Goal: Task Accomplishment & Management: Manage account settings

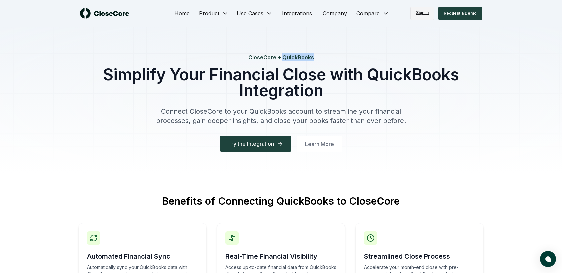
click at [425, 12] on link "Sign in" at bounding box center [423, 13] width 24 height 13
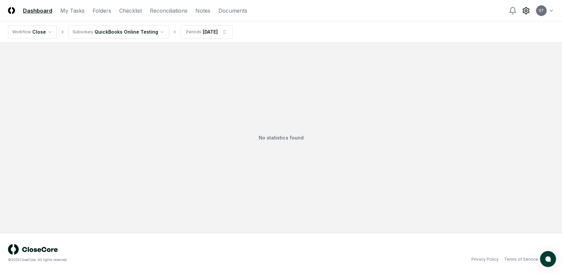
click at [527, 11] on circle at bounding box center [526, 11] width 2 height 2
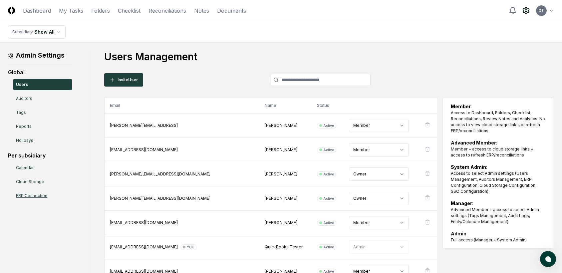
click at [27, 197] on link "ERP Connection" at bounding box center [42, 195] width 59 height 11
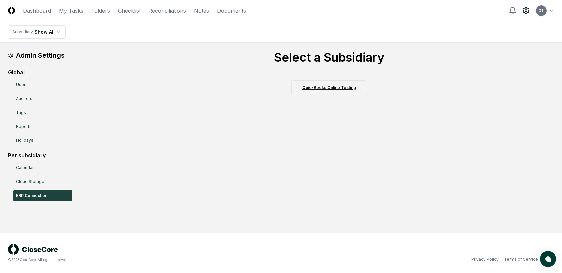
click at [334, 88] on link "QuickBooks Online Testing" at bounding box center [330, 87] width 76 height 15
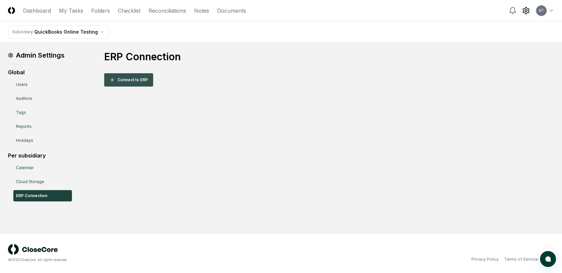
click at [132, 81] on button "Connect to ERP" at bounding box center [128, 79] width 49 height 13
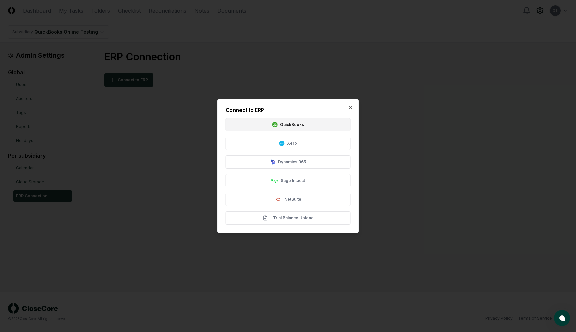
click at [286, 126] on button "QuickBooks" at bounding box center [288, 124] width 125 height 13
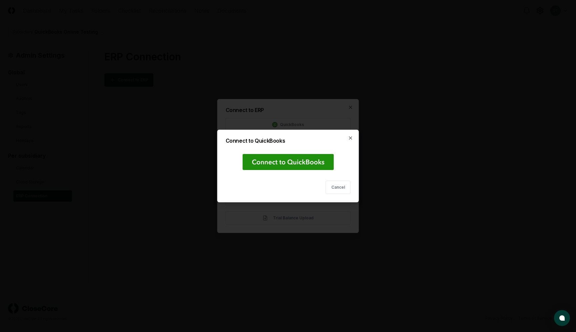
click at [277, 166] on rect at bounding box center [287, 162] width 91 height 16
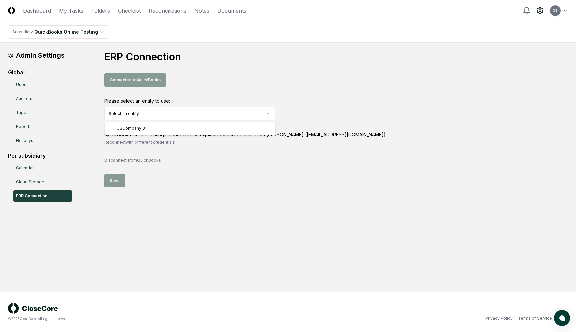
click at [168, 112] on html "CloseCore Dashboard My Tasks Folders Checklist Reconciliations Notes Documents …" at bounding box center [288, 166] width 576 height 332
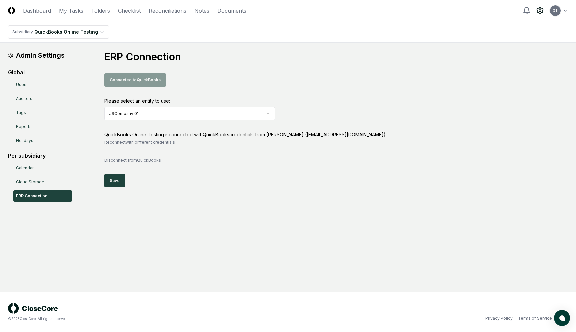
click at [124, 141] on button "Reconnect with different credentials" at bounding box center [139, 142] width 71 height 6
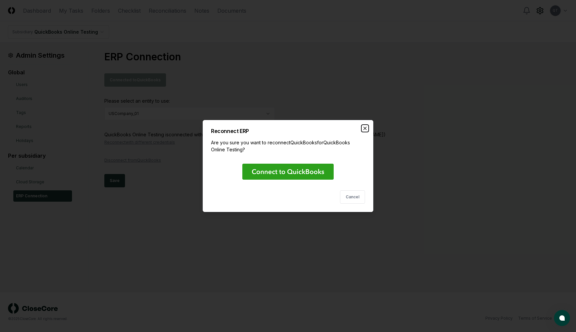
click at [366, 128] on icon "button" at bounding box center [364, 128] width 5 height 5
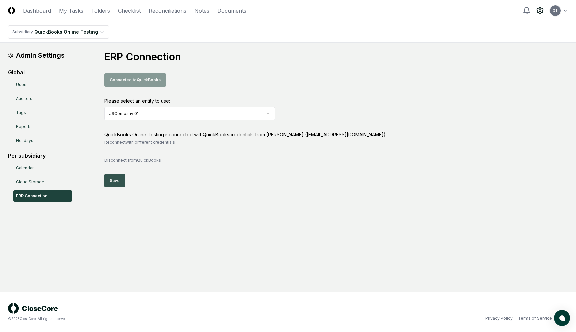
click at [117, 180] on button "Save" at bounding box center [114, 180] width 21 height 13
click at [166, 9] on link "Reconciliations" at bounding box center [168, 11] width 38 height 8
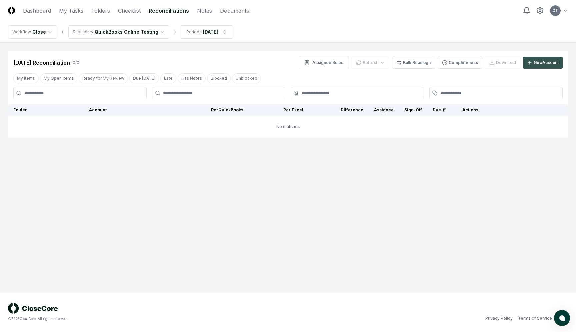
click at [535, 62] on div "New Account" at bounding box center [545, 63] width 25 height 6
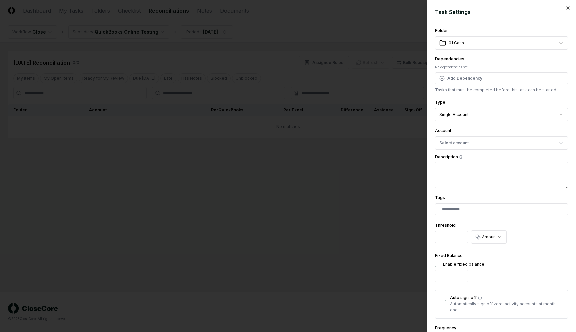
click at [555, 41] on body "**********" at bounding box center [288, 166] width 576 height 332
click at [459, 143] on button "Select account" at bounding box center [501, 142] width 133 height 13
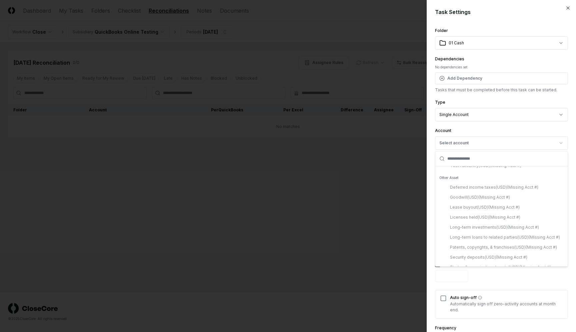
scroll to position [1903, 0]
click at [462, 184] on div "Deferred income taxes ( USD ) (Missing Acct #) Goodwill ( USD ) (Missing Acct #…" at bounding box center [502, 184] width 130 height 90
click at [463, 192] on div "Deferred income taxes ( USD ) (Missing Acct #) Goodwill ( USD ) (Missing Acct #…" at bounding box center [502, 184] width 130 height 90
click at [567, 7] on icon "button" at bounding box center [567, 8] width 3 height 3
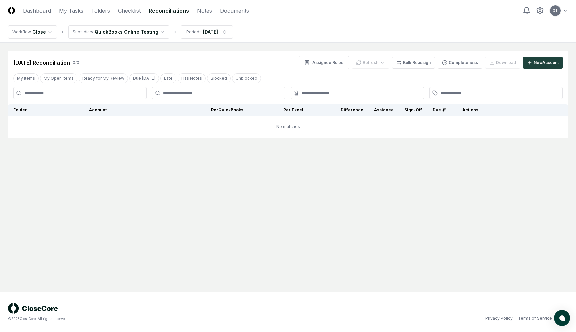
click at [566, 11] on html "CloseCore Dashboard My Tasks Folders Checklist Reconciliations Notes Documents …" at bounding box center [288, 166] width 576 height 332
click at [550, 60] on div "Switch to dark mode" at bounding box center [541, 58] width 54 height 10
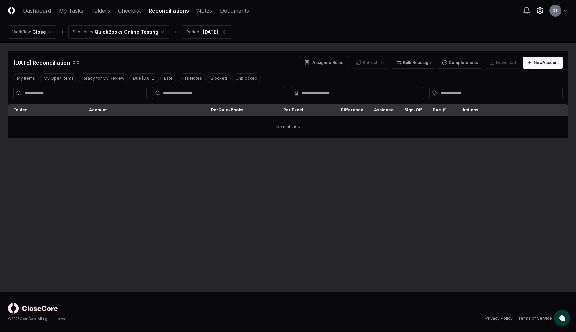
click at [540, 8] on icon at bounding box center [540, 11] width 8 height 8
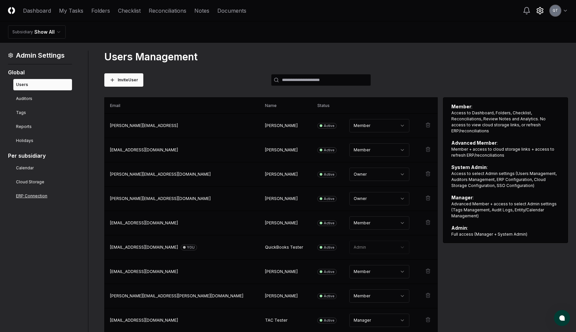
click at [38, 195] on link "ERP Connection" at bounding box center [42, 195] width 59 height 11
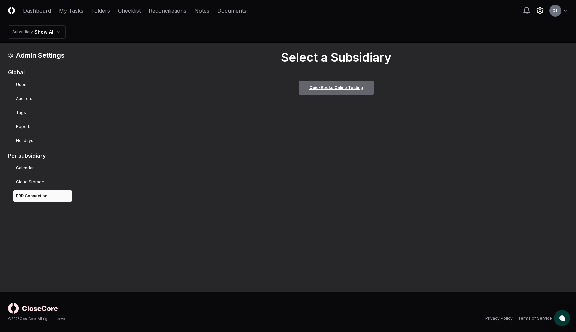
click at [336, 91] on link "QuickBooks Online Testing" at bounding box center [336, 87] width 76 height 15
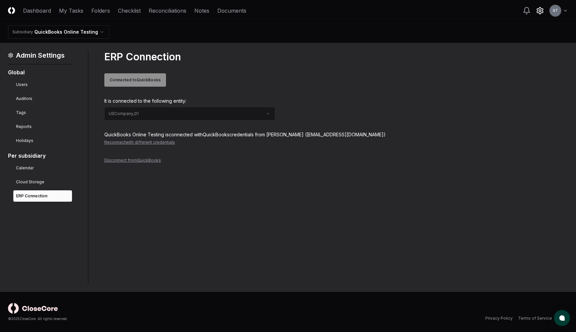
click at [137, 143] on button "Reconnect with different credentials" at bounding box center [139, 142] width 71 height 6
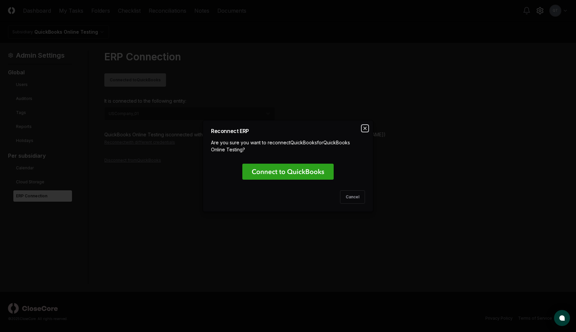
click at [365, 128] on icon "button" at bounding box center [364, 128] width 5 height 5
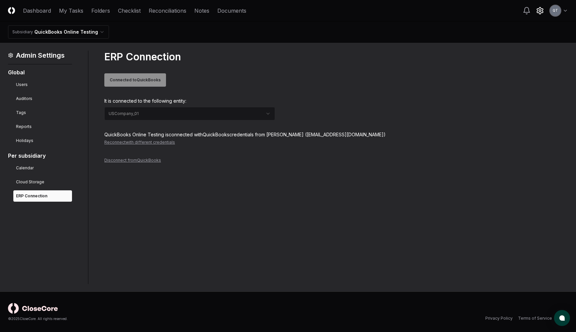
click at [568, 10] on header "CloseCore Dashboard My Tasks Folders Checklist Reconciliations Notes Documents …" at bounding box center [288, 10] width 576 height 21
click at [565, 10] on html "CloseCore Dashboard My Tasks Folders Checklist Reconciliations Notes Documents …" at bounding box center [288, 166] width 576 height 332
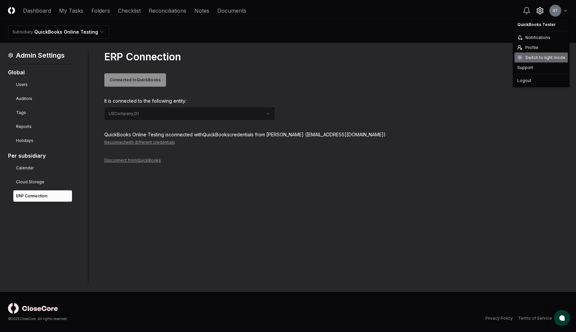
click at [551, 58] on div "Switch to light mode" at bounding box center [540, 58] width 53 height 10
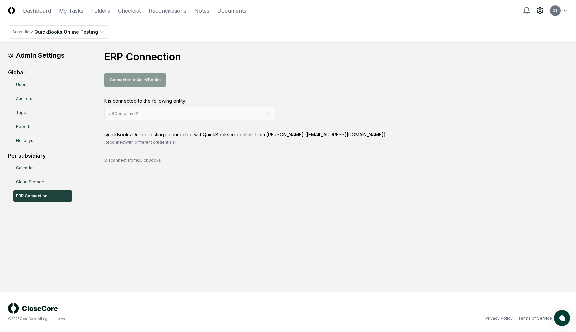
click at [565, 10] on html "CloseCore Dashboard My Tasks Folders Checklist Reconciliations Notes Documents …" at bounding box center [288, 166] width 576 height 332
click at [530, 68] on div "Support" at bounding box center [541, 68] width 54 height 10
click at [564, 11] on html "CloseCore Dashboard My Tasks Folders Checklist Reconciliations Notes Documents …" at bounding box center [288, 166] width 576 height 332
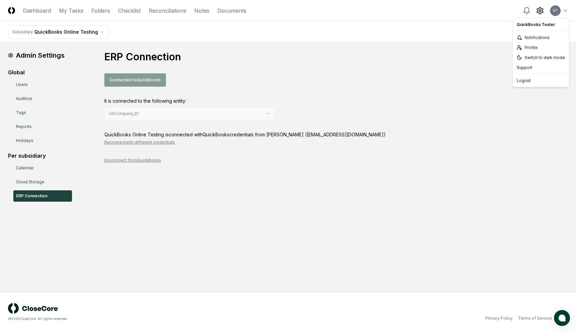
click at [235, 188] on html "CloseCore Dashboard My Tasks Folders Checklist Reconciliations Notes Documents …" at bounding box center [288, 166] width 576 height 332
click at [150, 143] on button "Reconnect with different credentials" at bounding box center [139, 142] width 71 height 6
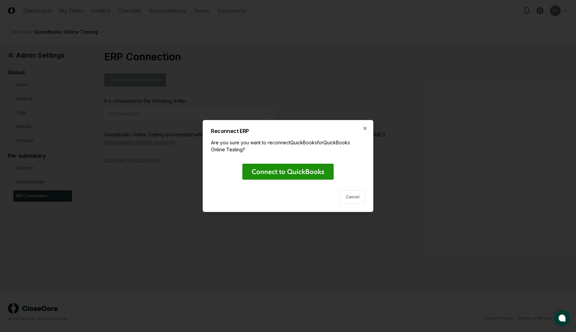
click at [299, 174] on icon at bounding box center [288, 171] width 72 height 5
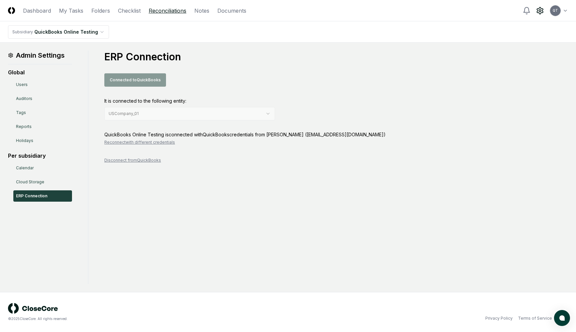
click at [162, 12] on link "Reconciliations" at bounding box center [168, 11] width 38 height 8
click at [168, 11] on link "Reconciliations" at bounding box center [168, 11] width 38 height 8
click at [125, 161] on button "Disconnect from QuickBooks" at bounding box center [132, 160] width 57 height 6
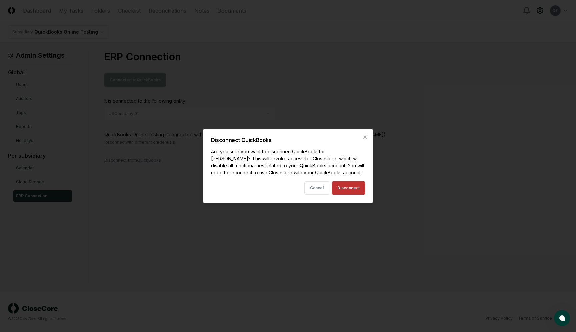
click at [353, 186] on button "Disconnect" at bounding box center [348, 187] width 33 height 13
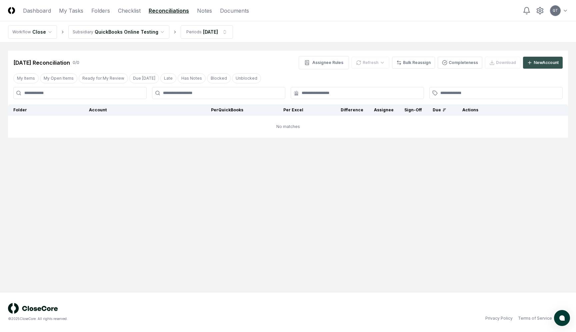
click at [534, 62] on div "New Account" at bounding box center [545, 63] width 25 height 6
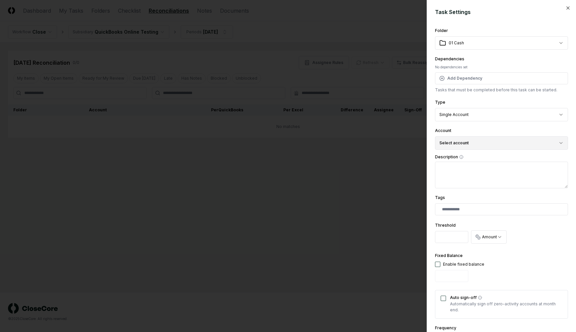
click at [469, 142] on button "Select account" at bounding box center [501, 142] width 133 height 13
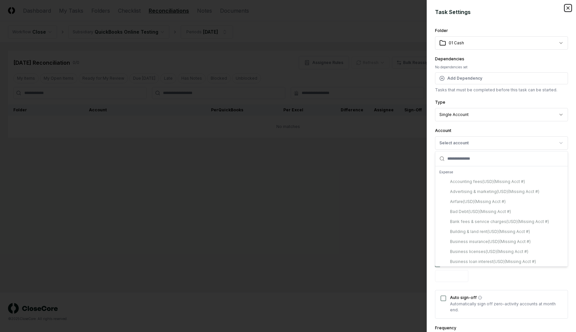
click at [566, 7] on icon "button" at bounding box center [567, 7] width 5 height 5
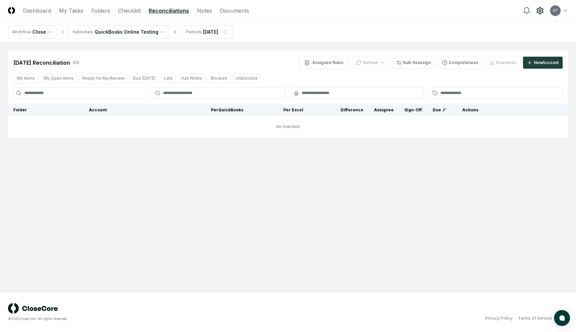
click at [541, 11] on circle at bounding box center [540, 11] width 2 height 2
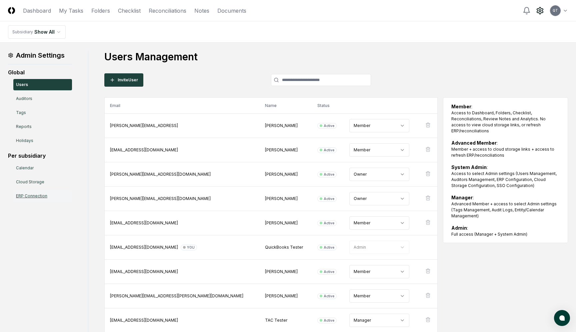
click at [36, 195] on link "ERP Connection" at bounding box center [42, 195] width 59 height 11
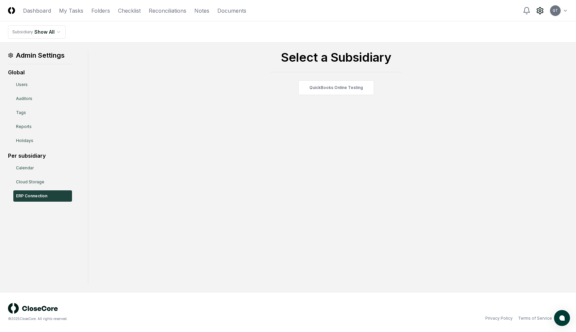
click at [328, 96] on div "Admin Settings Global Users Auditors Tags Reports Holidays Per subsidiary Calen…" at bounding box center [288, 167] width 560 height 233
click at [326, 88] on link "QuickBooks Online Testing" at bounding box center [336, 87] width 76 height 15
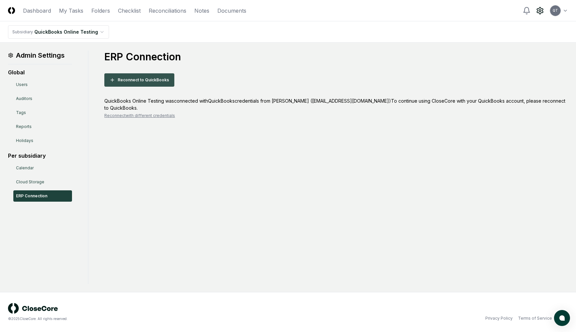
click at [153, 81] on button "Reconnect to QuickBooks" at bounding box center [139, 79] width 70 height 13
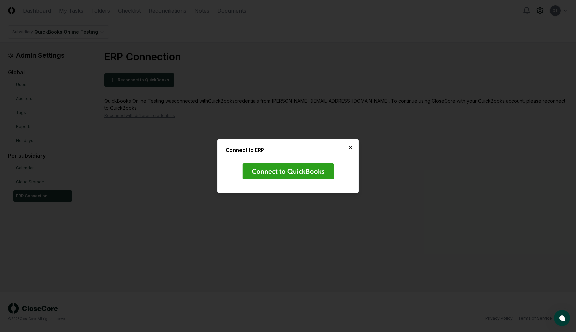
click at [352, 146] on icon "button" at bounding box center [350, 147] width 3 height 3
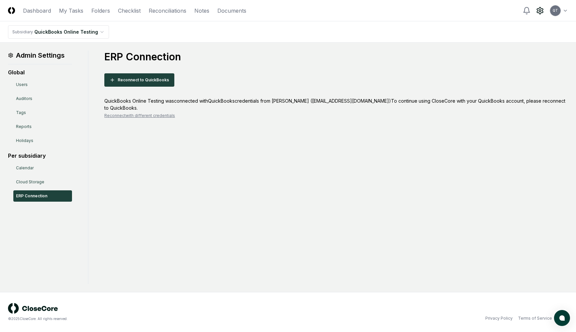
click at [158, 116] on button "Reconnect with different credentials" at bounding box center [139, 116] width 71 height 6
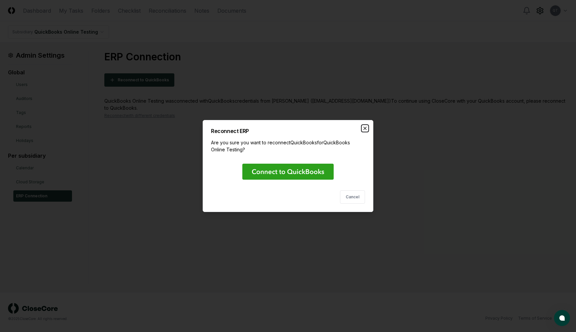
click at [364, 128] on icon "button" at bounding box center [364, 128] width 5 height 5
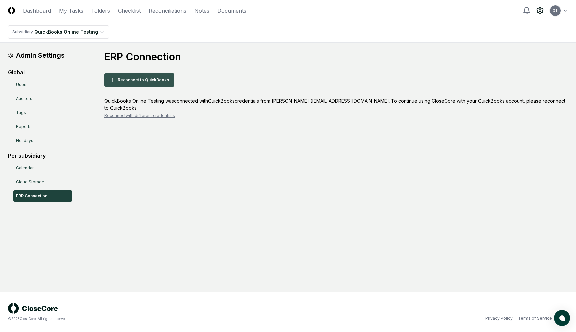
click at [136, 83] on button "Reconnect to QuickBooks" at bounding box center [139, 79] width 70 height 13
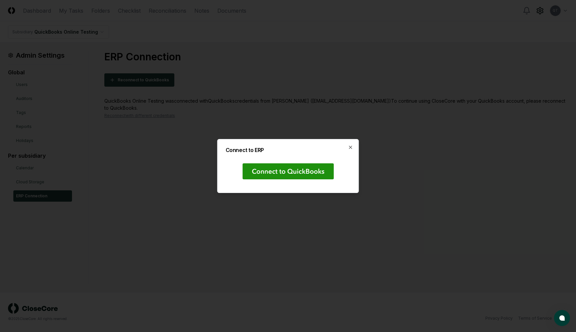
click at [277, 172] on rect at bounding box center [287, 171] width 91 height 16
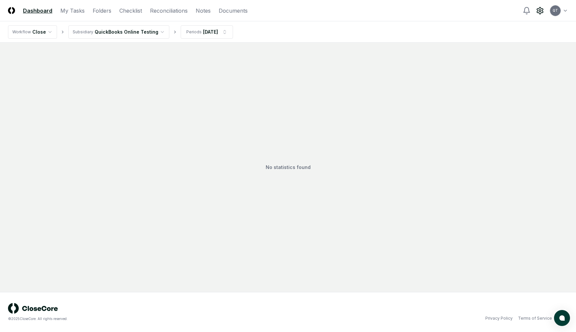
click at [539, 13] on icon at bounding box center [540, 10] width 6 height 7
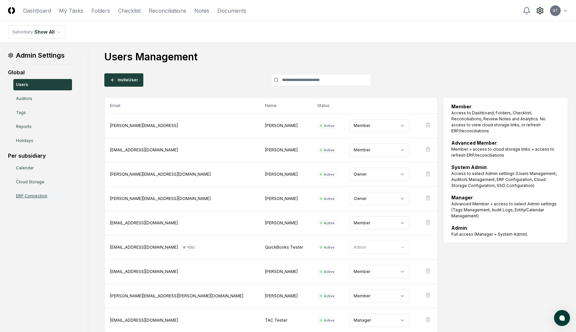
click at [41, 197] on link "ERP Connection" at bounding box center [42, 195] width 59 height 11
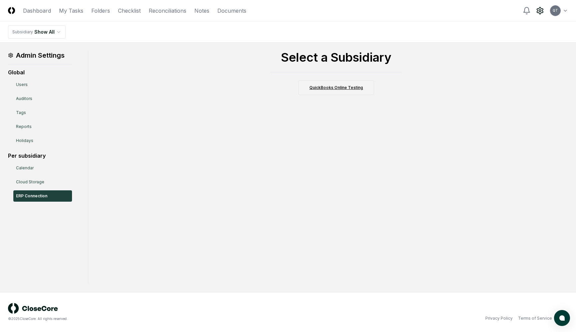
click at [332, 87] on link "QuickBooks Online Testing" at bounding box center [336, 87] width 76 height 15
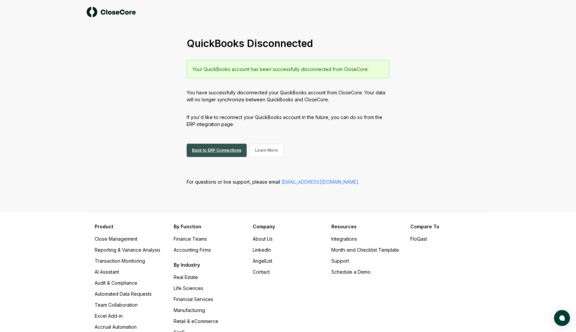
click at [222, 150] on link "Back to ERP Connections" at bounding box center [217, 150] width 60 height 13
click at [215, 146] on link "Back to ERP Connections" at bounding box center [217, 150] width 60 height 13
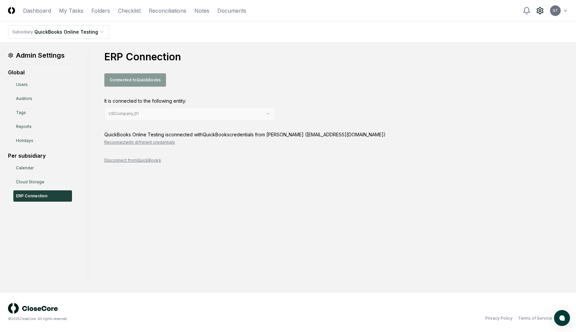
click at [144, 142] on button "Reconnect with different credentials" at bounding box center [139, 142] width 71 height 6
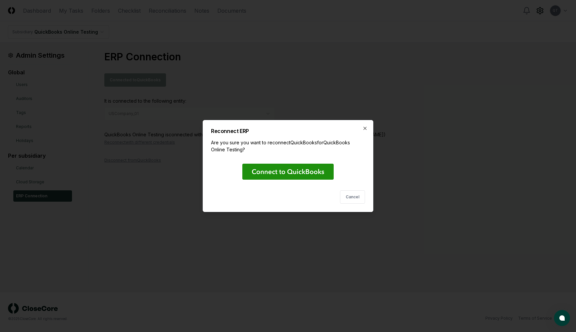
click at [309, 169] on rect at bounding box center [287, 172] width 91 height 16
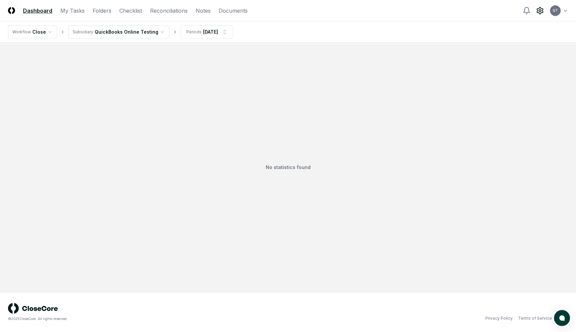
click at [538, 12] on icon at bounding box center [540, 11] width 8 height 8
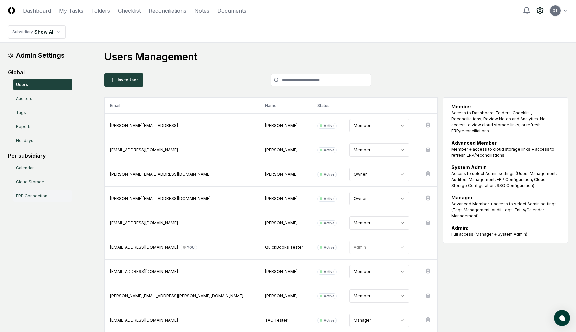
click at [40, 197] on link "ERP Connection" at bounding box center [42, 195] width 59 height 11
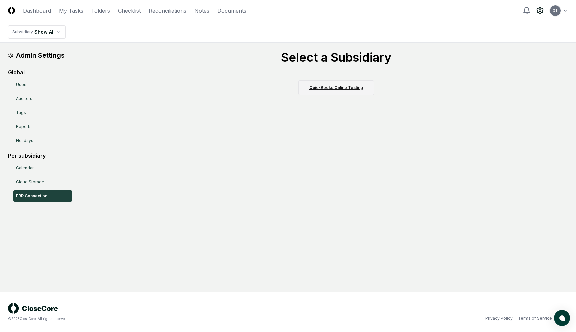
click at [336, 86] on link "QuickBooks Online Testing" at bounding box center [336, 87] width 76 height 15
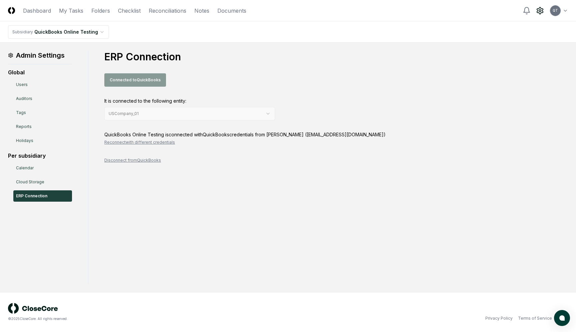
click at [144, 143] on button "Reconnect with different credentials" at bounding box center [139, 142] width 71 height 6
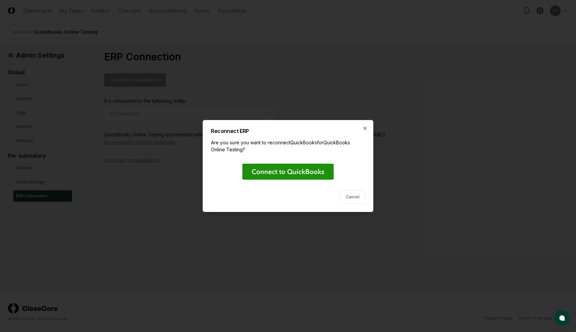
click at [286, 175] on rect at bounding box center [287, 172] width 91 height 16
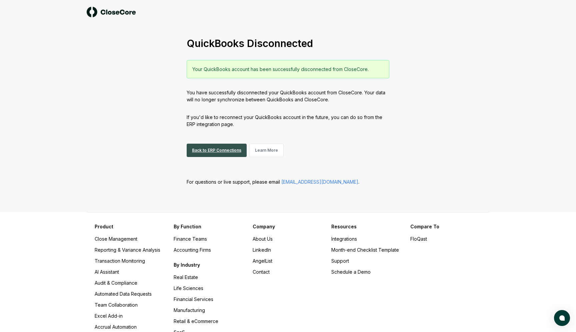
click at [202, 153] on link "Back to ERP Connections" at bounding box center [217, 150] width 60 height 13
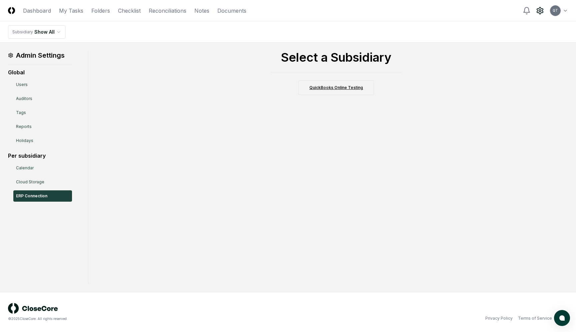
click at [331, 89] on link "QuickBooks Online Testing" at bounding box center [336, 87] width 76 height 15
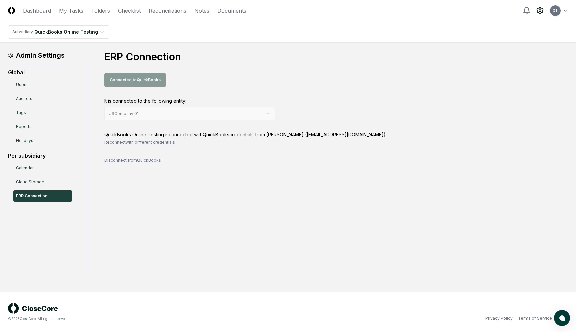
click at [564, 11] on html "CloseCore Dashboard My Tasks Folders Checklist Reconciliations Notes Documents …" at bounding box center [288, 166] width 576 height 332
click at [527, 81] on div "Logout" at bounding box center [541, 81] width 54 height 10
